Goal: Task Accomplishment & Management: Manage account settings

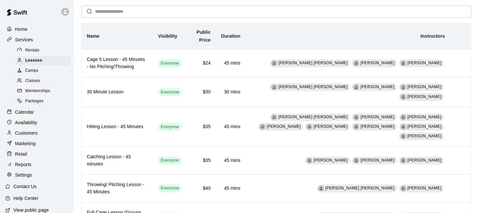
scroll to position [47, 0]
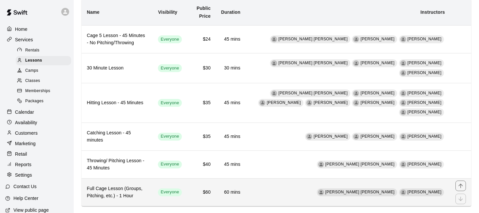
click at [210, 189] on h6 "$60" at bounding box center [201, 192] width 18 height 7
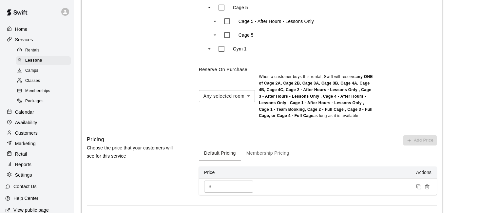
scroll to position [581, 0]
type input "**"
click at [332, 150] on div "Default Pricing Membership Pricing" at bounding box center [318, 153] width 238 height 16
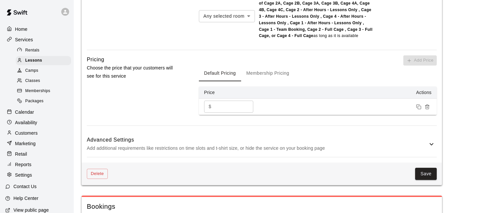
scroll to position [726, 0]
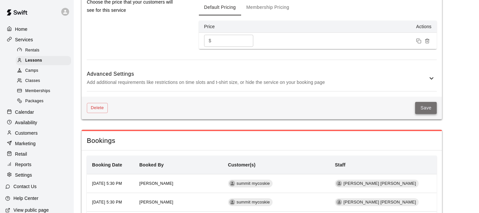
click at [426, 102] on button "Save" at bounding box center [426, 108] width 22 height 12
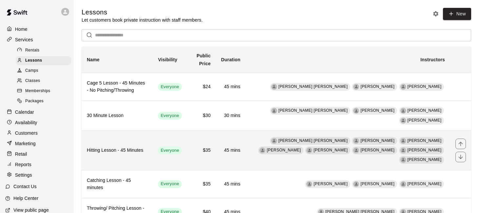
scroll to position [47, 0]
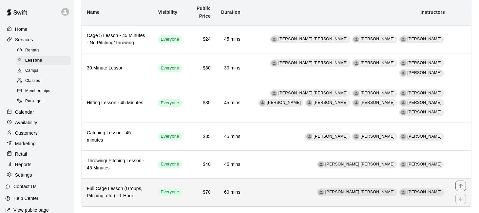
click at [291, 179] on td "Billy Jack Ryan Rafael Betances" at bounding box center [347, 192] width 204 height 28
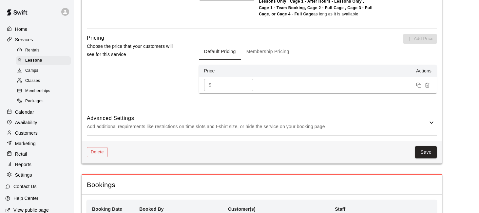
scroll to position [681, 0]
click at [369, 118] on h6 "Advanced Settings" at bounding box center [257, 118] width 340 height 9
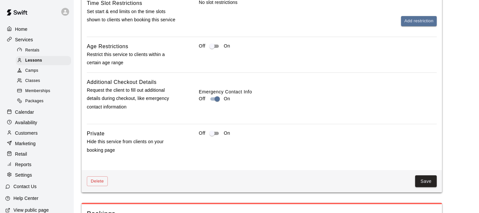
scroll to position [901, 0]
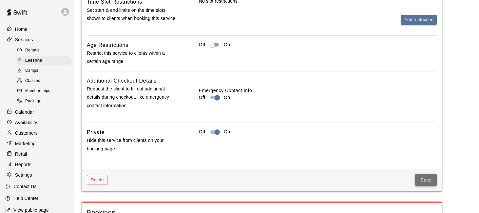
click at [425, 177] on button "Save" at bounding box center [426, 180] width 22 height 12
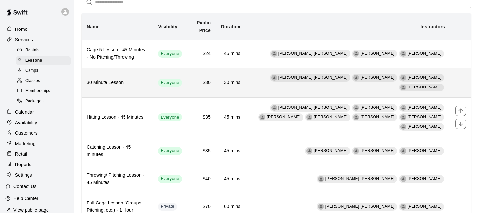
scroll to position [47, 0]
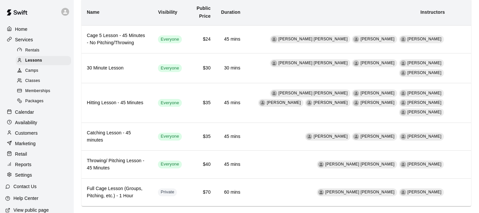
click at [42, 164] on div "Reports" at bounding box center [36, 164] width 63 height 10
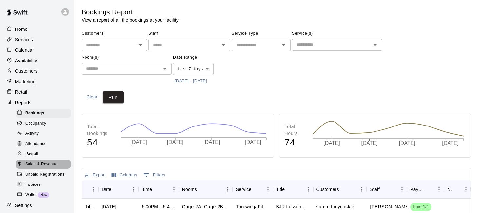
click at [54, 166] on span "Sales & Revenue" at bounding box center [41, 164] width 32 height 7
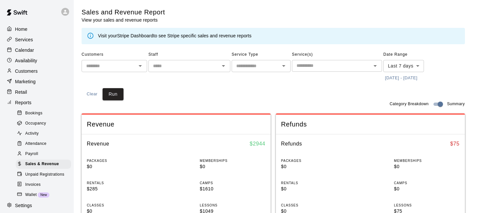
click at [224, 65] on icon "Open" at bounding box center [223, 66] width 3 height 2
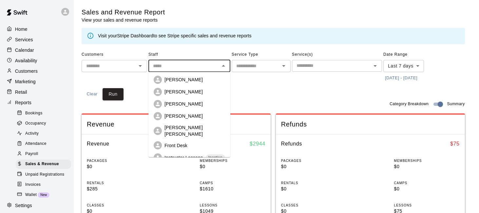
scroll to position [53, 0]
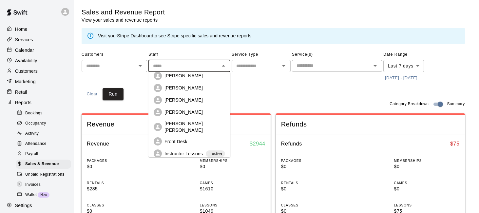
click at [202, 123] on div "[PERSON_NAME] [PERSON_NAME]" at bounding box center [194, 126] width 61 height 13
type input "**********"
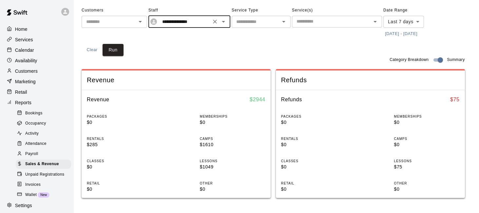
scroll to position [40, 0]
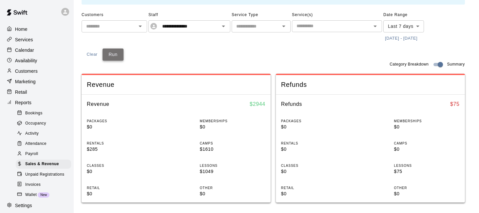
click at [106, 52] on button "Run" at bounding box center [112, 54] width 21 height 12
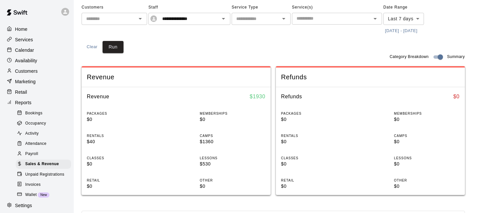
scroll to position [48, 0]
click at [217, 16] on icon "Clear" at bounding box center [214, 18] width 7 height 7
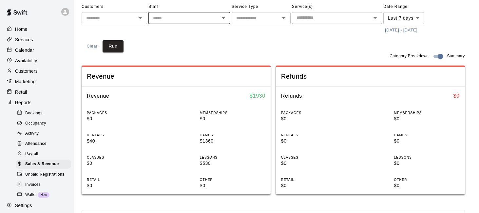
click at [210, 19] on input "text" at bounding box center [183, 18] width 67 height 8
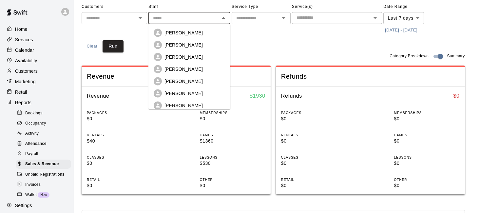
scroll to position [53, 0]
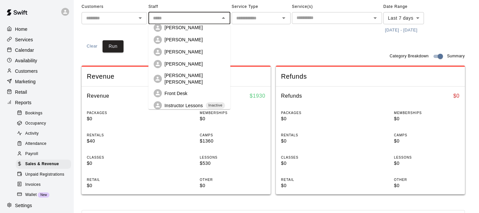
click at [194, 63] on p "[PERSON_NAME]" at bounding box center [183, 64] width 38 height 7
type input "**********"
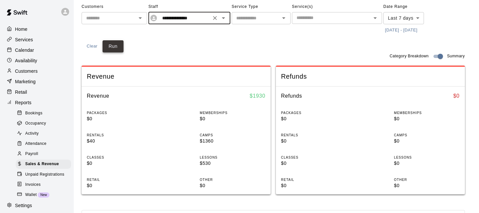
click at [114, 46] on button "Run" at bounding box center [112, 46] width 21 height 12
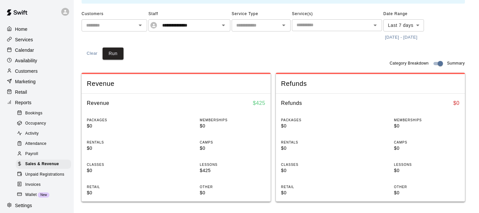
scroll to position [37, 0]
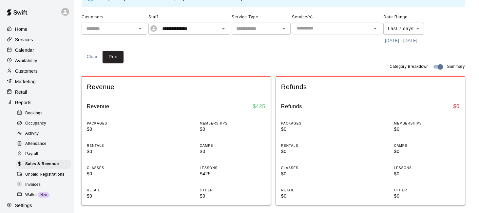
click at [214, 33] on button "Clear" at bounding box center [214, 28] width 9 height 9
click at [221, 28] on icon "Open" at bounding box center [223, 29] width 8 height 8
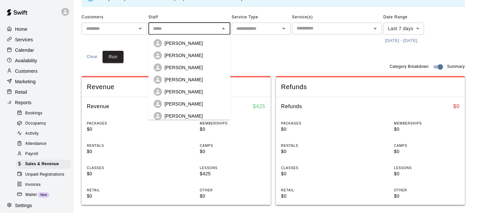
click at [233, 40] on div "Service Type ​" at bounding box center [260, 29] width 59 height 34
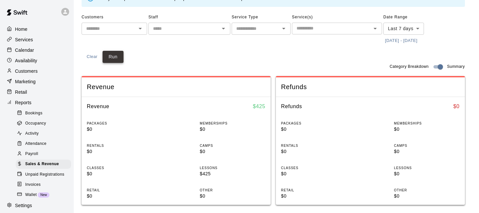
click at [116, 52] on button "Run" at bounding box center [112, 57] width 21 height 12
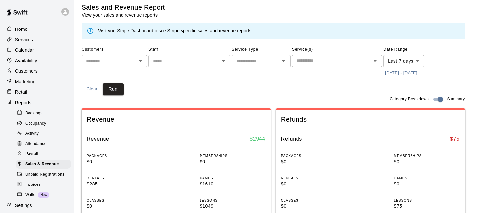
scroll to position [0, 0]
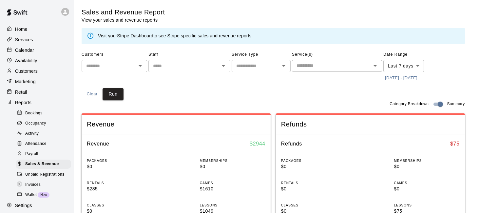
click at [410, 79] on button "[DATE] - [DATE]" at bounding box center [401, 78] width 36 height 10
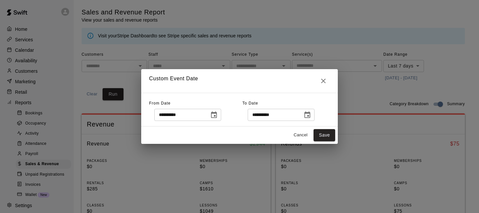
click at [215, 115] on icon "Choose date, selected date is Sep 12, 2025" at bounding box center [214, 115] width 8 height 8
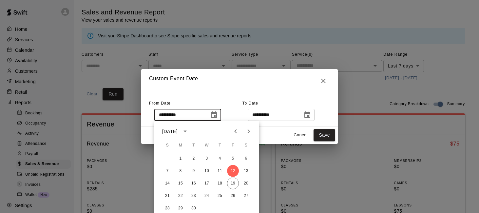
click at [235, 131] on icon "Previous month" at bounding box center [235, 131] width 2 height 4
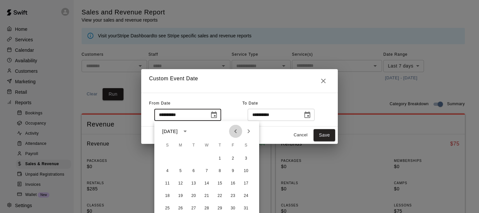
click at [235, 131] on icon "Previous month" at bounding box center [235, 131] width 2 height 4
click at [245, 159] on button "1" at bounding box center [246, 159] width 12 height 12
type input "**********"
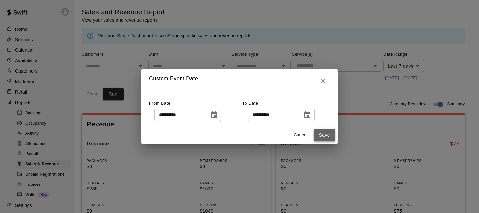
click at [325, 133] on button "Save" at bounding box center [324, 135] width 22 height 12
type input "******"
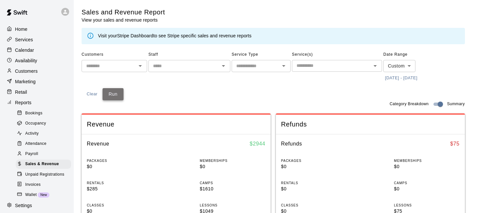
click at [120, 91] on button "Run" at bounding box center [112, 94] width 21 height 12
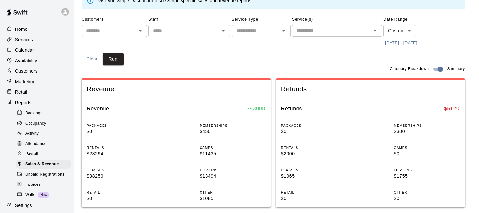
scroll to position [33, 0]
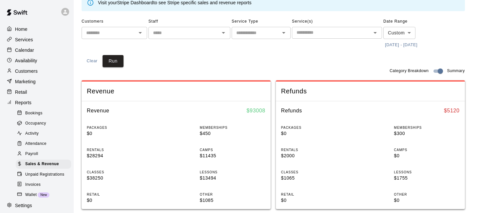
click at [224, 33] on icon "Open" at bounding box center [223, 33] width 8 height 8
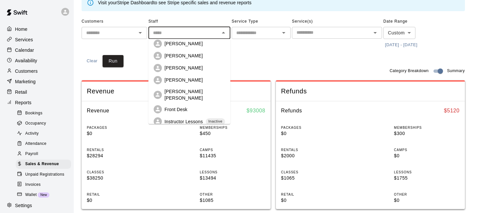
scroll to position [52, 0]
click at [192, 91] on p "[PERSON_NAME] [PERSON_NAME]" at bounding box center [194, 94] width 61 height 13
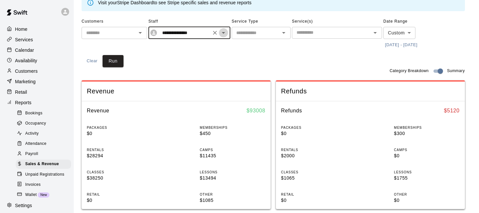
click at [224, 34] on icon "Open" at bounding box center [223, 33] width 8 height 8
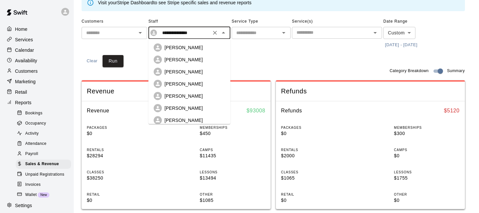
scroll to position [27, 0]
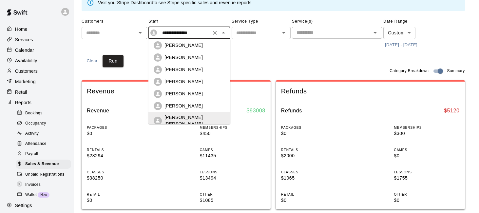
click at [195, 106] on p "[PERSON_NAME]" at bounding box center [183, 105] width 38 height 7
type input "**********"
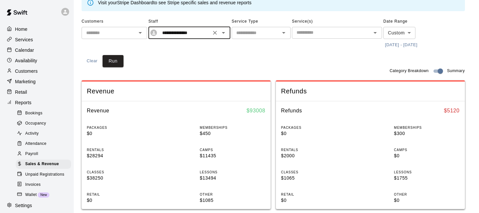
click at [226, 30] on icon "Open" at bounding box center [223, 33] width 8 height 8
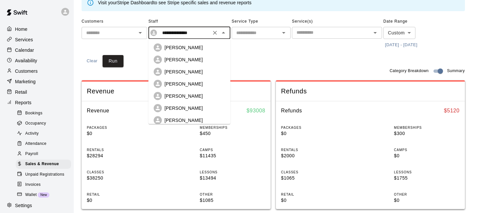
scroll to position [14, 0]
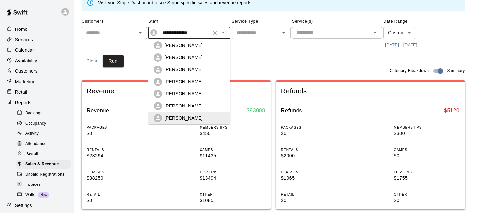
click at [259, 53] on div "**********" at bounding box center [273, 41] width 383 height 51
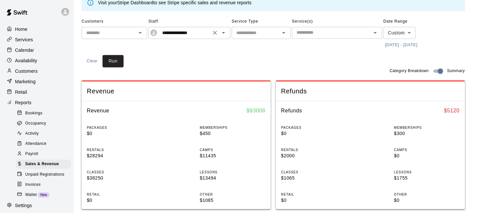
click at [216, 33] on icon "Clear" at bounding box center [214, 32] width 7 height 7
click at [278, 33] on div "​" at bounding box center [260, 33] width 59 height 12
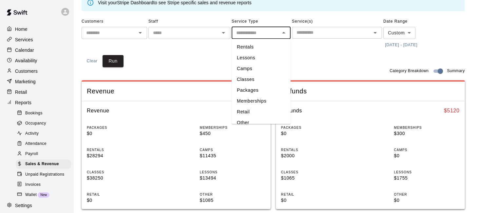
click at [267, 58] on li "Lessons" at bounding box center [260, 57] width 59 height 11
type input "*******"
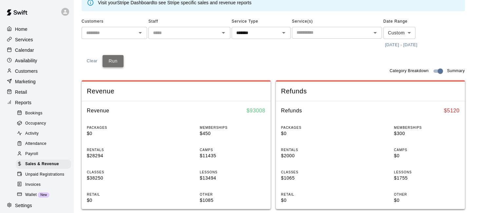
click at [112, 64] on button "Run" at bounding box center [112, 61] width 21 height 12
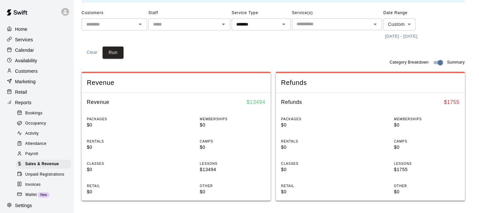
scroll to position [44, 0]
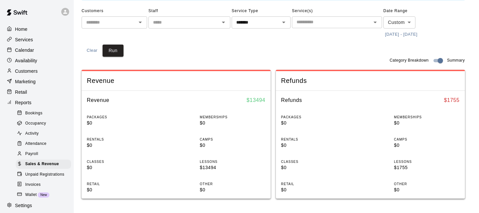
click at [221, 21] on icon "Open" at bounding box center [223, 22] width 8 height 8
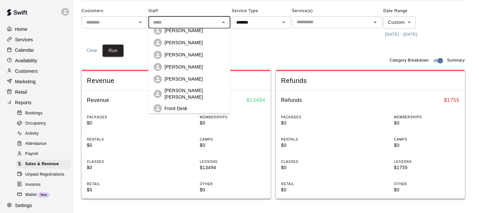
scroll to position [53, 0]
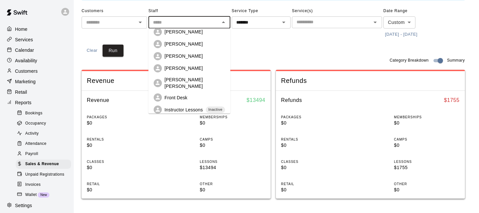
click at [192, 81] on p "[PERSON_NAME] [PERSON_NAME]" at bounding box center [194, 83] width 61 height 13
type input "**********"
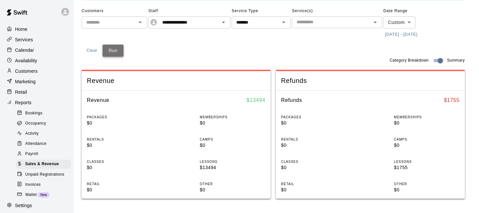
click at [111, 50] on button "Run" at bounding box center [112, 51] width 21 height 12
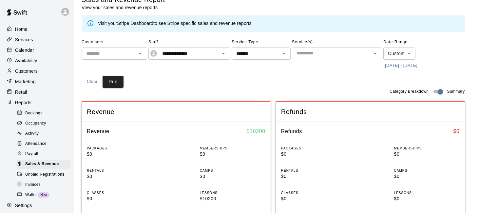
scroll to position [20, 0]
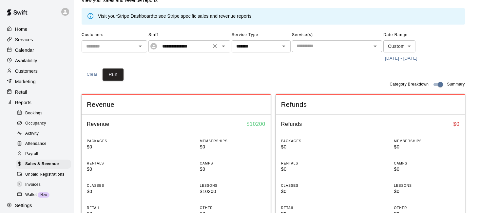
click at [215, 46] on icon "Clear" at bounding box center [215, 46] width 4 height 4
click at [116, 77] on button "Run" at bounding box center [112, 74] width 21 height 12
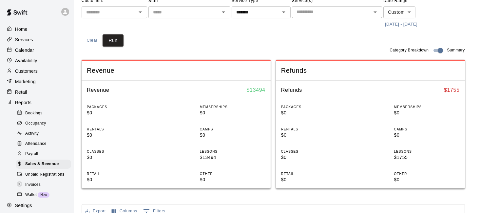
scroll to position [54, 0]
click at [283, 9] on icon "Open" at bounding box center [284, 12] width 8 height 8
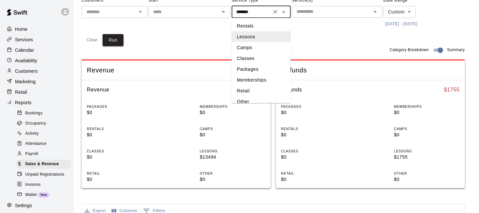
click at [266, 26] on li "Rentals" at bounding box center [260, 26] width 59 height 11
type input "*******"
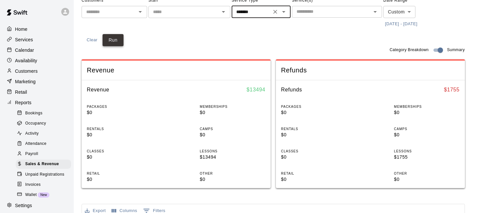
click at [120, 41] on button "Run" at bounding box center [112, 40] width 21 height 12
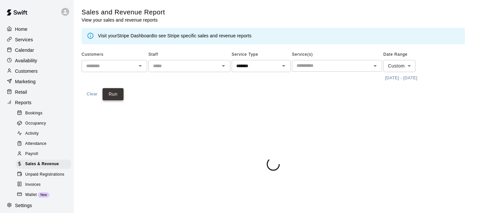
scroll to position [0, 0]
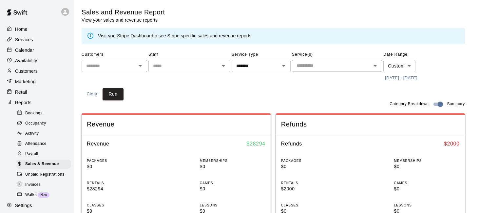
click at [329, 63] on input "text" at bounding box center [331, 66] width 75 height 8
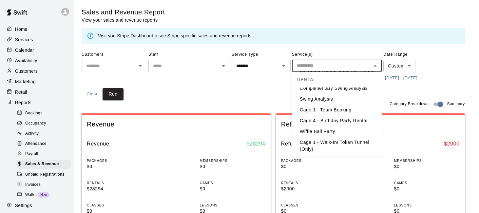
scroll to position [140, 0]
click at [336, 120] on li "Cage 4 - Birthday Party Rental" at bounding box center [337, 120] width 90 height 11
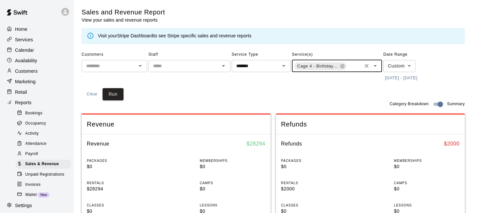
click at [375, 65] on icon "Open" at bounding box center [374, 66] width 3 height 2
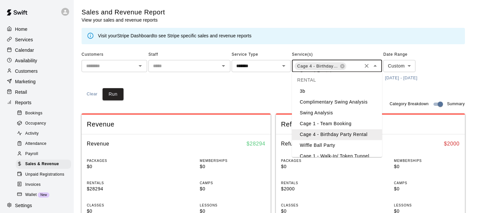
scroll to position [135, 0]
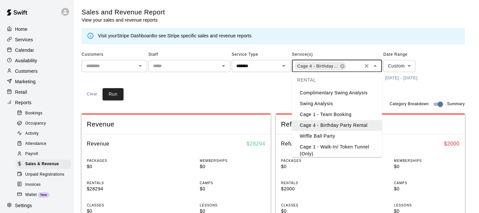
click at [340, 136] on li "Wiffle Ball Party" at bounding box center [337, 136] width 90 height 11
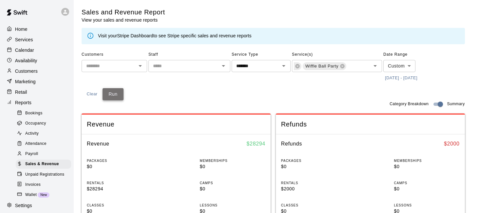
click at [117, 93] on button "Run" at bounding box center [112, 94] width 21 height 12
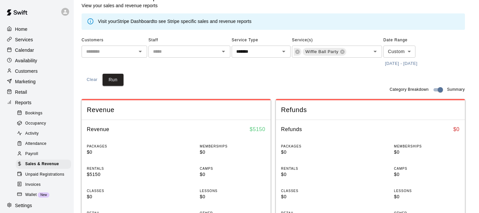
scroll to position [15, 0]
click at [376, 52] on icon "Open" at bounding box center [375, 51] width 8 height 8
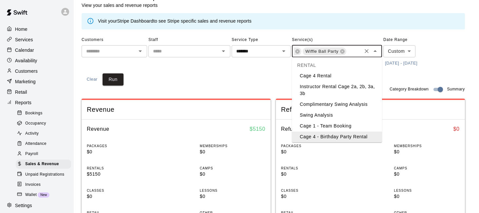
scroll to position [140, 0]
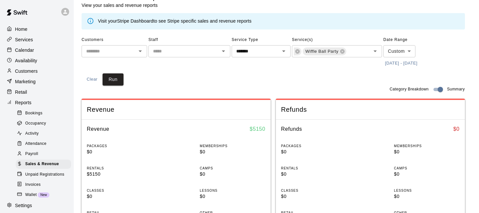
click at [211, 80] on div "Customers ​ Staff ​ Service Type ******* ​ Service(s) Cage 4 - Birthday Party R…" at bounding box center [273, 60] width 383 height 51
click at [369, 53] on icon "Clear" at bounding box center [366, 51] width 7 height 7
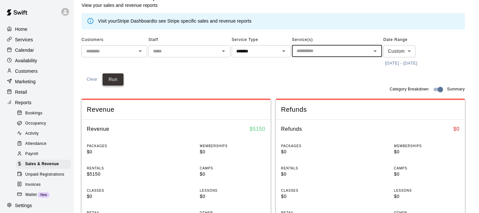
click at [118, 80] on button "Run" at bounding box center [112, 79] width 21 height 12
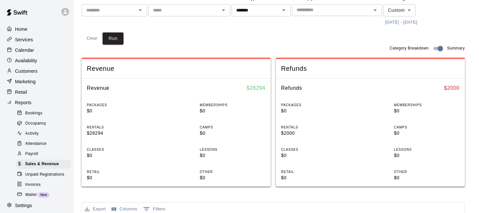
scroll to position [57, 0]
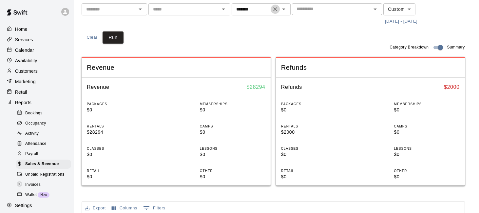
click at [276, 8] on icon "Clear" at bounding box center [275, 9] width 4 height 4
click at [52, 112] on div "Bookings" at bounding box center [43, 113] width 55 height 9
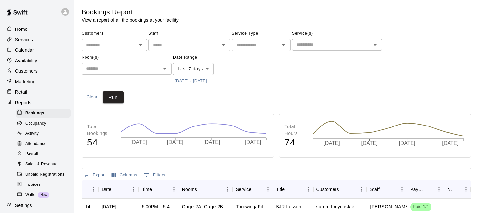
click at [220, 45] on icon "Open" at bounding box center [223, 45] width 8 height 8
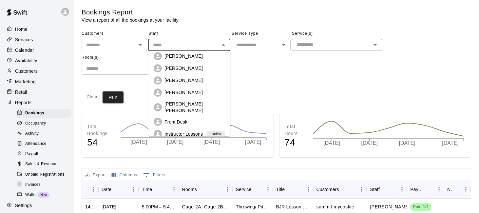
scroll to position [53, 0]
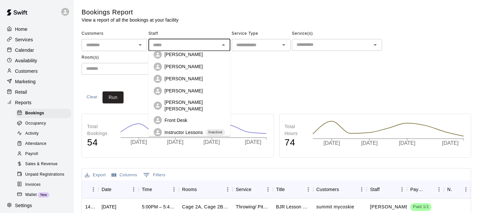
click at [200, 103] on div "[PERSON_NAME] [PERSON_NAME]" at bounding box center [194, 105] width 61 height 13
type input "**********"
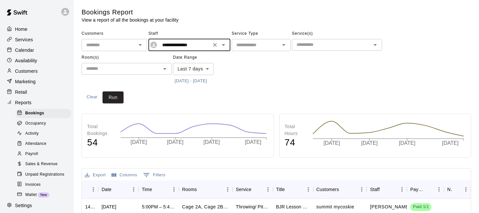
click at [256, 45] on input "text" at bounding box center [255, 45] width 44 height 8
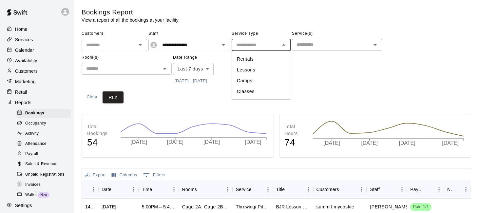
click at [255, 68] on li "Lessons" at bounding box center [260, 69] width 59 height 11
type input "*******"
click at [189, 81] on button "[DATE] - [DATE]" at bounding box center [191, 81] width 36 height 10
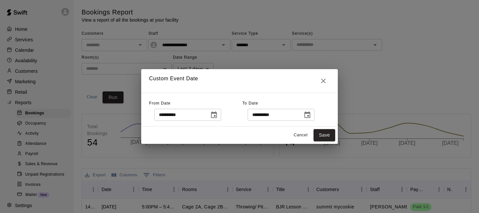
click at [213, 113] on icon "Choose date, selected date is Sep 12, 2025" at bounding box center [214, 114] width 6 height 7
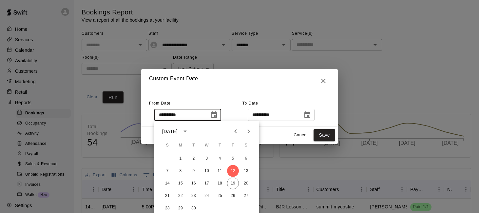
click at [236, 131] on icon "Previous month" at bounding box center [235, 131] width 8 height 8
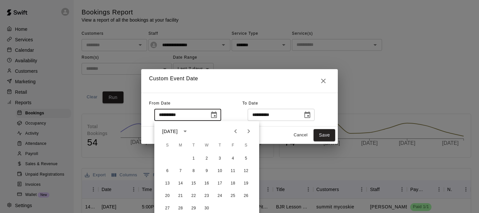
click at [236, 131] on icon "Previous month" at bounding box center [235, 131] width 8 height 8
click at [244, 157] on button "1" at bounding box center [246, 159] width 12 height 12
type input "**********"
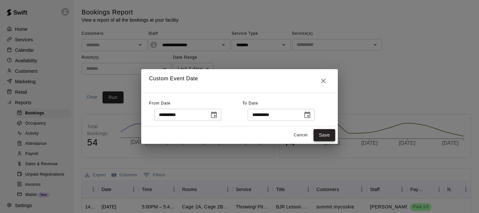
click at [326, 132] on button "Save" at bounding box center [324, 135] width 22 height 12
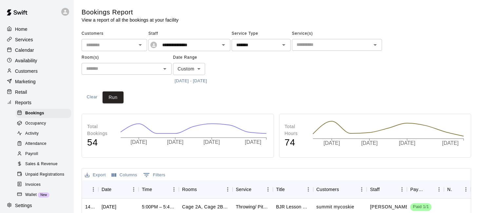
type input "******"
click at [107, 100] on button "Run" at bounding box center [112, 97] width 21 height 12
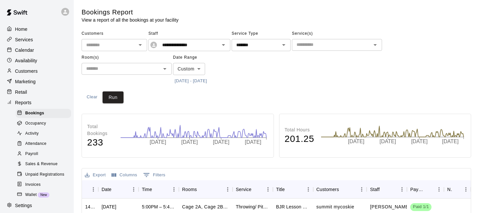
click at [32, 52] on p "Calendar" at bounding box center [24, 50] width 19 height 7
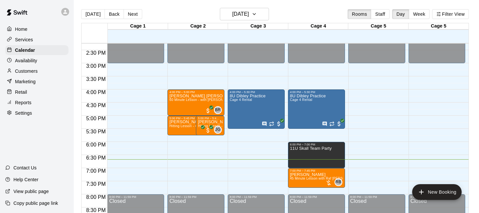
scroll to position [363, 0]
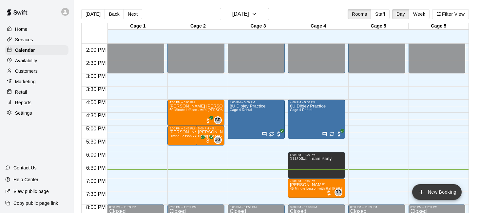
click at [429, 195] on button "New Booking" at bounding box center [436, 192] width 49 height 16
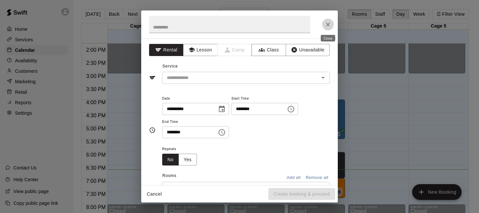
click at [328, 23] on icon "Close" at bounding box center [327, 24] width 7 height 7
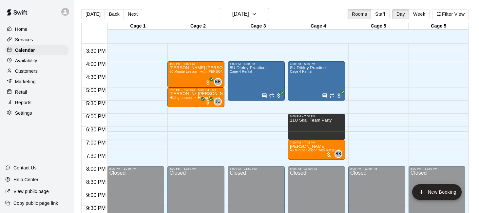
scroll to position [404, 0]
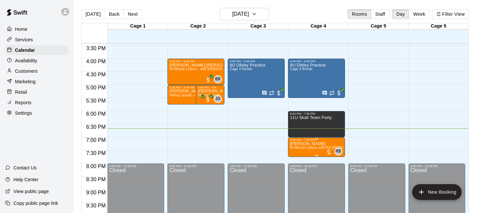
click at [312, 147] on span "45 Minute Lesson with Raf [PERSON_NAME]" at bounding box center [325, 148] width 71 height 4
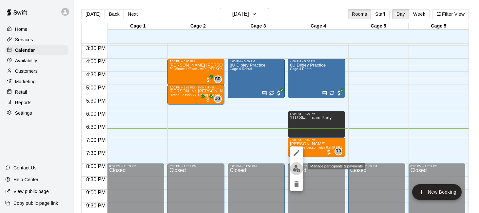
click at [297, 168] on img "edit" at bounding box center [297, 169] width 8 height 8
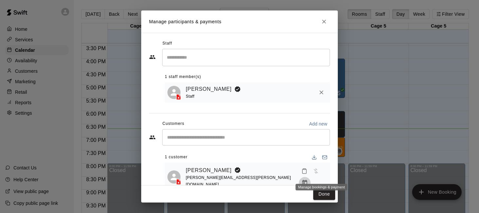
click at [308, 179] on icon "Manage bookings & payment" at bounding box center [304, 182] width 7 height 7
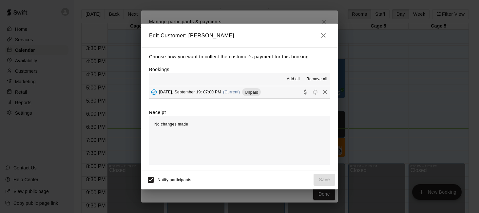
click at [291, 80] on span "Add all" at bounding box center [292, 79] width 13 height 7
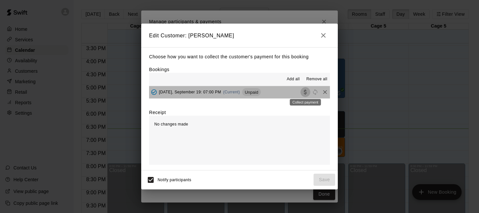
click at [306, 93] on icon "Collect payment" at bounding box center [305, 92] width 7 height 7
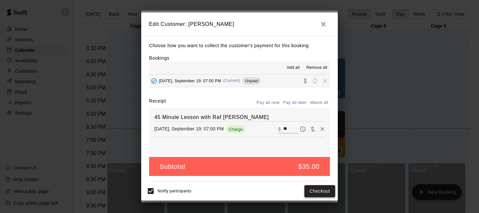
click at [305, 186] on button "Checkout" at bounding box center [319, 191] width 31 height 12
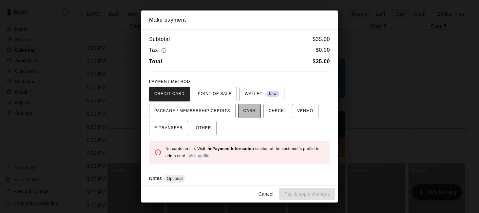
click at [253, 112] on span "CASH" at bounding box center [249, 111] width 12 height 10
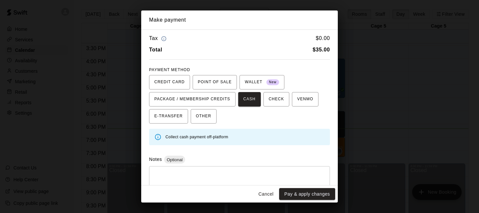
scroll to position [28, 0]
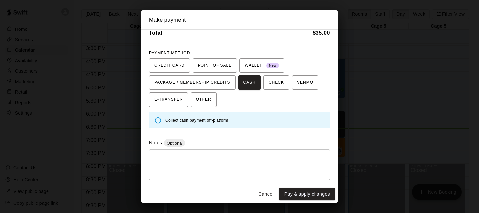
click at [231, 165] on textarea at bounding box center [240, 165] width 172 height 20
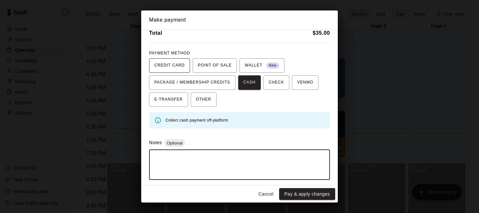
click at [170, 66] on span "CREDIT CARD" at bounding box center [169, 65] width 30 height 10
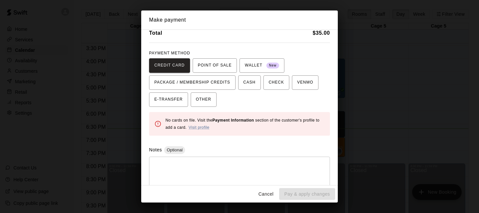
click at [191, 178] on textarea at bounding box center [240, 172] width 172 height 20
click at [208, 62] on span "POINT OF SALE" at bounding box center [215, 65] width 34 height 10
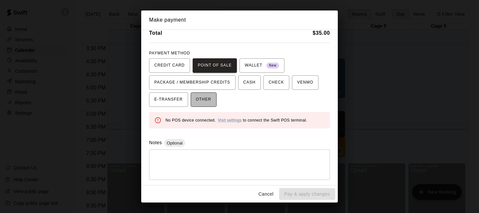
click at [196, 100] on span "OTHER" at bounding box center [203, 99] width 15 height 10
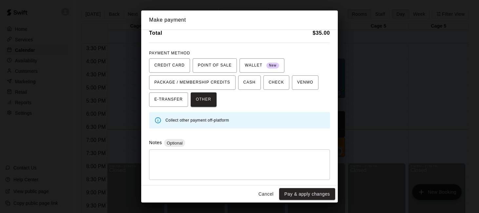
click at [264, 190] on button "Cancel" at bounding box center [265, 194] width 21 height 12
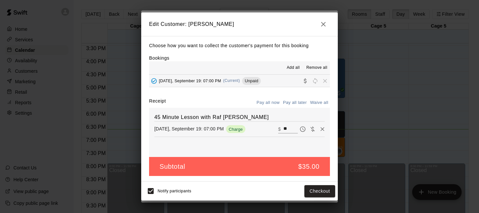
click at [325, 25] on icon "button" at bounding box center [323, 24] width 8 height 8
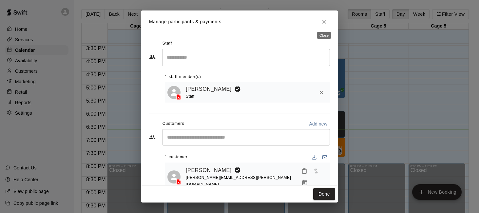
click at [325, 25] on button "Close" at bounding box center [324, 22] width 12 height 12
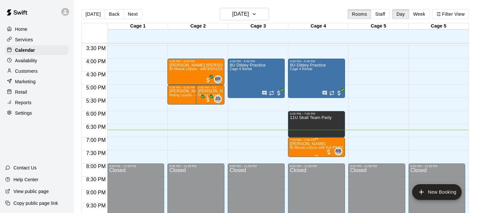
scroll to position [406, 0]
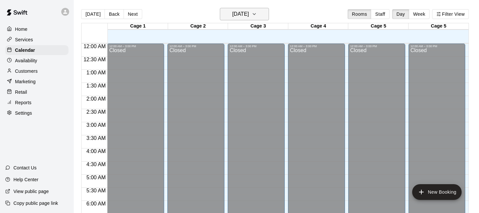
scroll to position [421, 0]
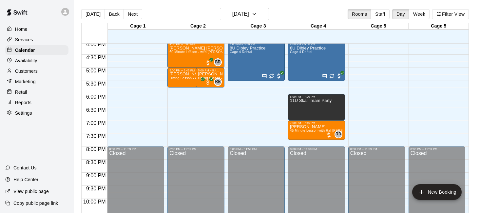
click at [36, 116] on div "Settings" at bounding box center [36, 113] width 63 height 10
select select "**"
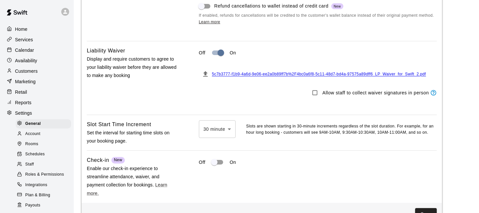
scroll to position [600, 0]
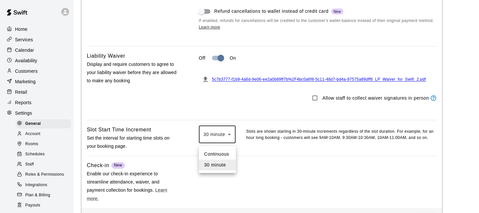
click at [242, 152] on div at bounding box center [239, 106] width 479 height 213
click at [223, 153] on li "Continuous" at bounding box center [217, 154] width 37 height 11
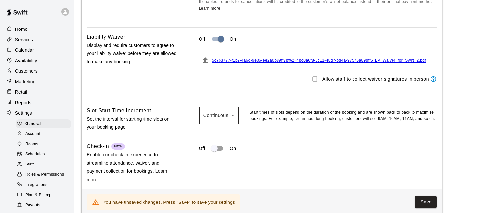
scroll to position [628, 0]
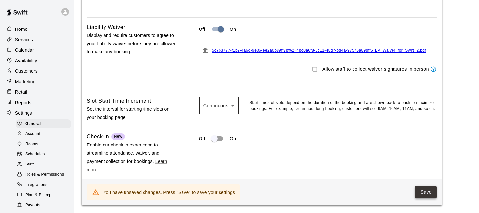
click at [419, 192] on button "Save" at bounding box center [426, 192] width 22 height 12
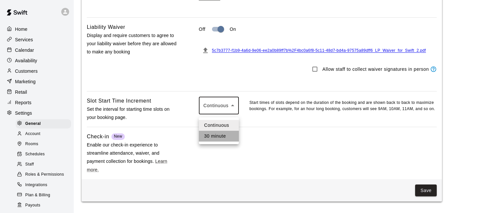
click at [218, 138] on li "30 minute" at bounding box center [219, 136] width 40 height 11
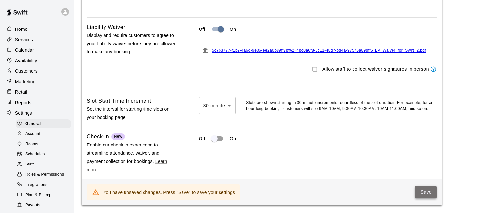
click at [422, 194] on button "Save" at bounding box center [426, 192] width 22 height 12
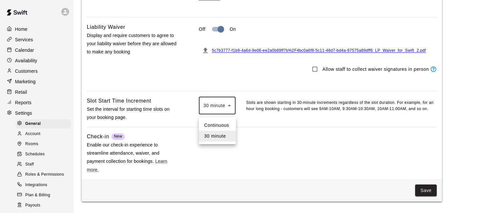
click at [223, 126] on li "Continuous" at bounding box center [217, 125] width 37 height 11
type input "*"
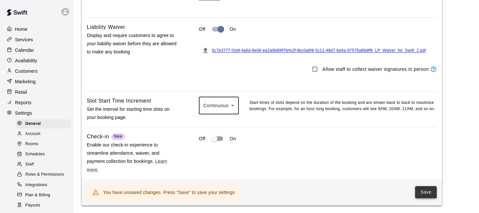
click at [428, 196] on button "Save" at bounding box center [426, 192] width 22 height 12
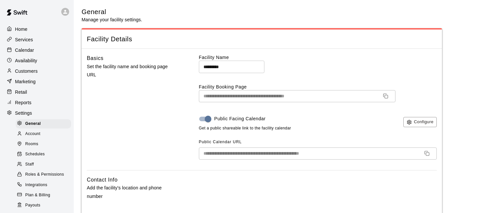
scroll to position [0, 0]
click at [46, 151] on div "Schedules" at bounding box center [43, 154] width 55 height 9
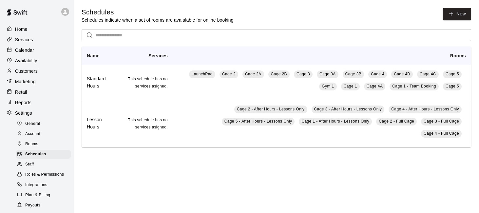
click at [47, 141] on div "Rooms" at bounding box center [43, 143] width 55 height 9
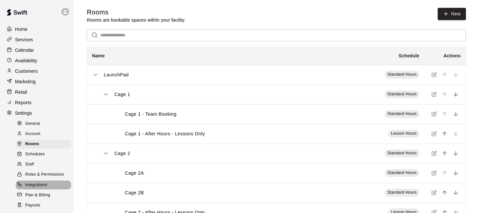
click at [44, 185] on span "Integrations" at bounding box center [36, 185] width 22 height 7
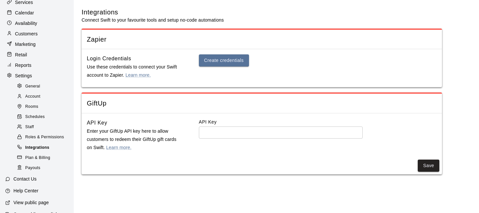
scroll to position [38, 0]
click at [48, 165] on div "Payouts" at bounding box center [43, 167] width 55 height 9
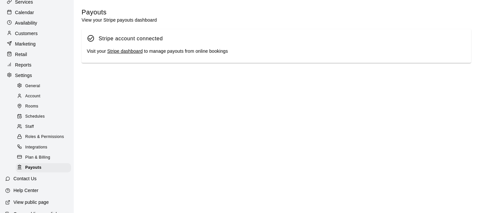
click at [48, 158] on span "Plan & Billing" at bounding box center [37, 157] width 25 height 7
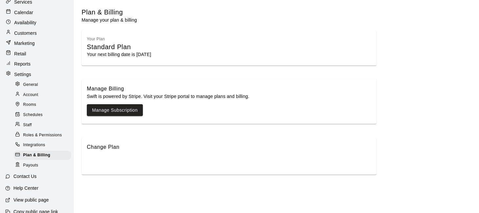
click at [52, 145] on div "Integrations" at bounding box center [42, 144] width 57 height 9
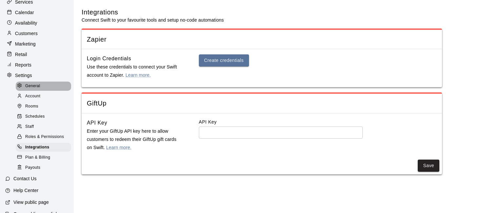
click at [55, 87] on div "General" at bounding box center [43, 86] width 55 height 9
select select "**"
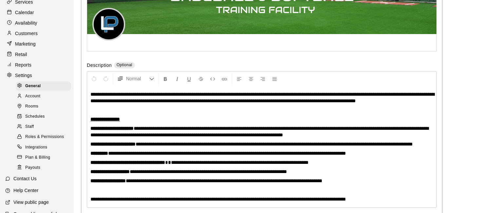
click at [33, 64] on div "Reports" at bounding box center [36, 65] width 63 height 10
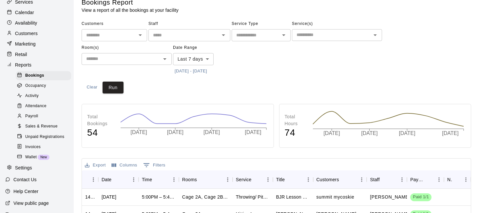
scroll to position [8, 0]
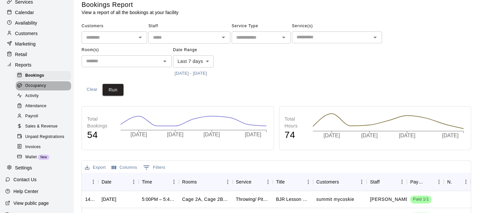
click at [62, 86] on div "Occupancy" at bounding box center [43, 85] width 55 height 9
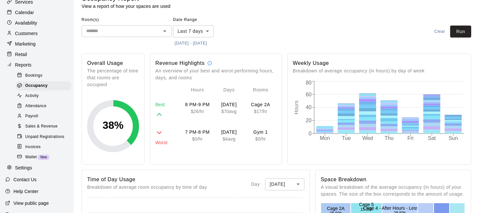
scroll to position [15, 0]
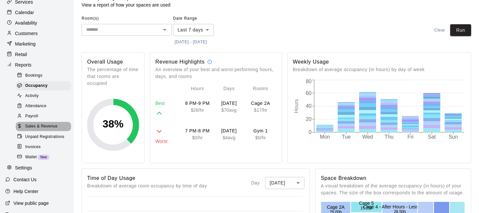
click at [43, 126] on span "Sales & Revenue" at bounding box center [41, 126] width 32 height 7
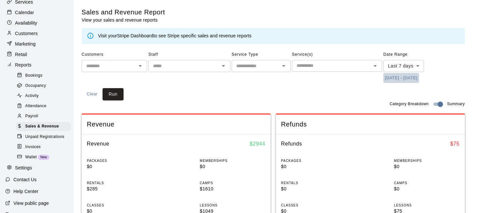
click at [397, 80] on button "[DATE] - [DATE]" at bounding box center [401, 78] width 36 height 10
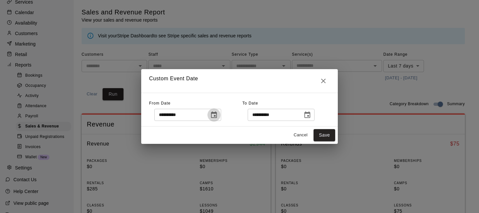
click at [217, 117] on icon "Choose date, selected date is Sep 12, 2025" at bounding box center [214, 114] width 6 height 7
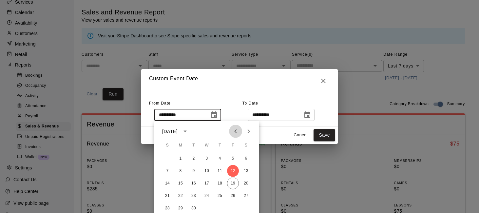
click at [235, 129] on icon "Previous month" at bounding box center [235, 131] width 8 height 8
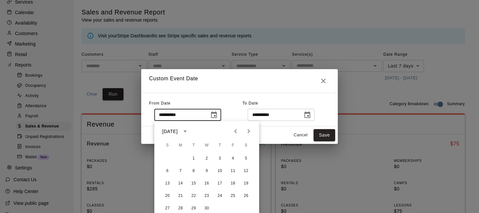
click at [235, 129] on icon "Previous month" at bounding box center [235, 131] width 8 height 8
click at [247, 158] on button "1" at bounding box center [246, 159] width 12 height 12
type input "**********"
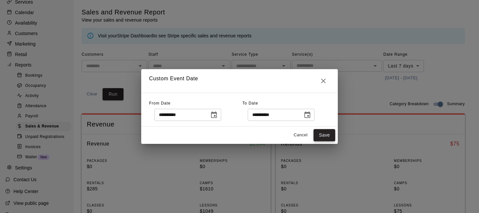
click at [321, 131] on button "Save" at bounding box center [324, 135] width 22 height 12
type input "******"
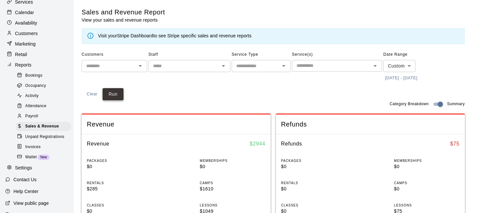
click at [116, 90] on button "Run" at bounding box center [112, 94] width 21 height 12
